Goal: Browse casually

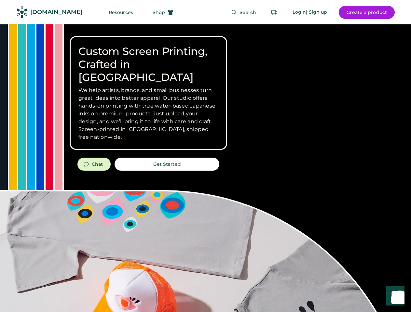
click at [205, 156] on div "Custom Screen Printing, Crafted in [GEOGRAPHIC_DATA] We help artists, brands, a…" at bounding box center [205, 230] width 411 height 413
click at [205, 168] on div "Custom Screen Printing, Crafted in [GEOGRAPHIC_DATA] We help artists, brands, a…" at bounding box center [205, 230] width 411 height 413
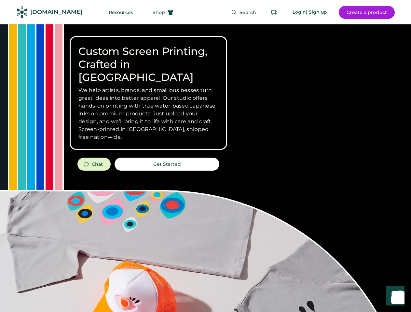
click at [205, 168] on div "Custom Screen Printing, Crafted in [GEOGRAPHIC_DATA] We help artists, brands, a…" at bounding box center [205, 230] width 411 height 413
click at [148, 93] on h3 "We help artists, brands, and small businesses turn great ideas into better appa…" at bounding box center [148, 114] width 140 height 55
click at [148, 87] on h3 "We help artists, brands, and small businesses turn great ideas into better appa…" at bounding box center [148, 114] width 140 height 55
click at [148, 58] on h1 "Custom Screen Printing, Crafted in [GEOGRAPHIC_DATA]" at bounding box center [148, 64] width 140 height 39
